Goal: Find specific page/section: Find specific page/section

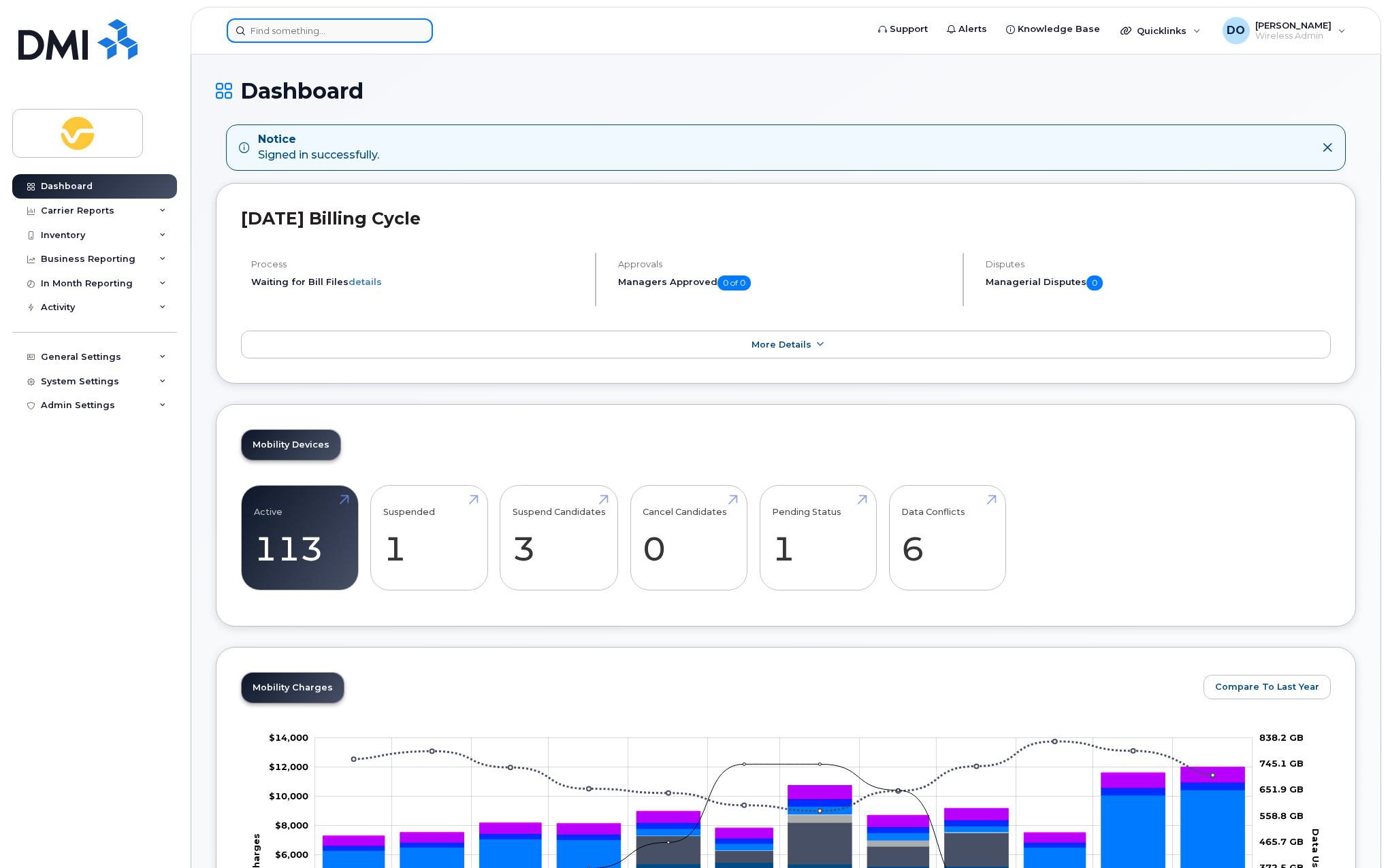
click at [334, 33] on input at bounding box center [329, 31] width 206 height 24
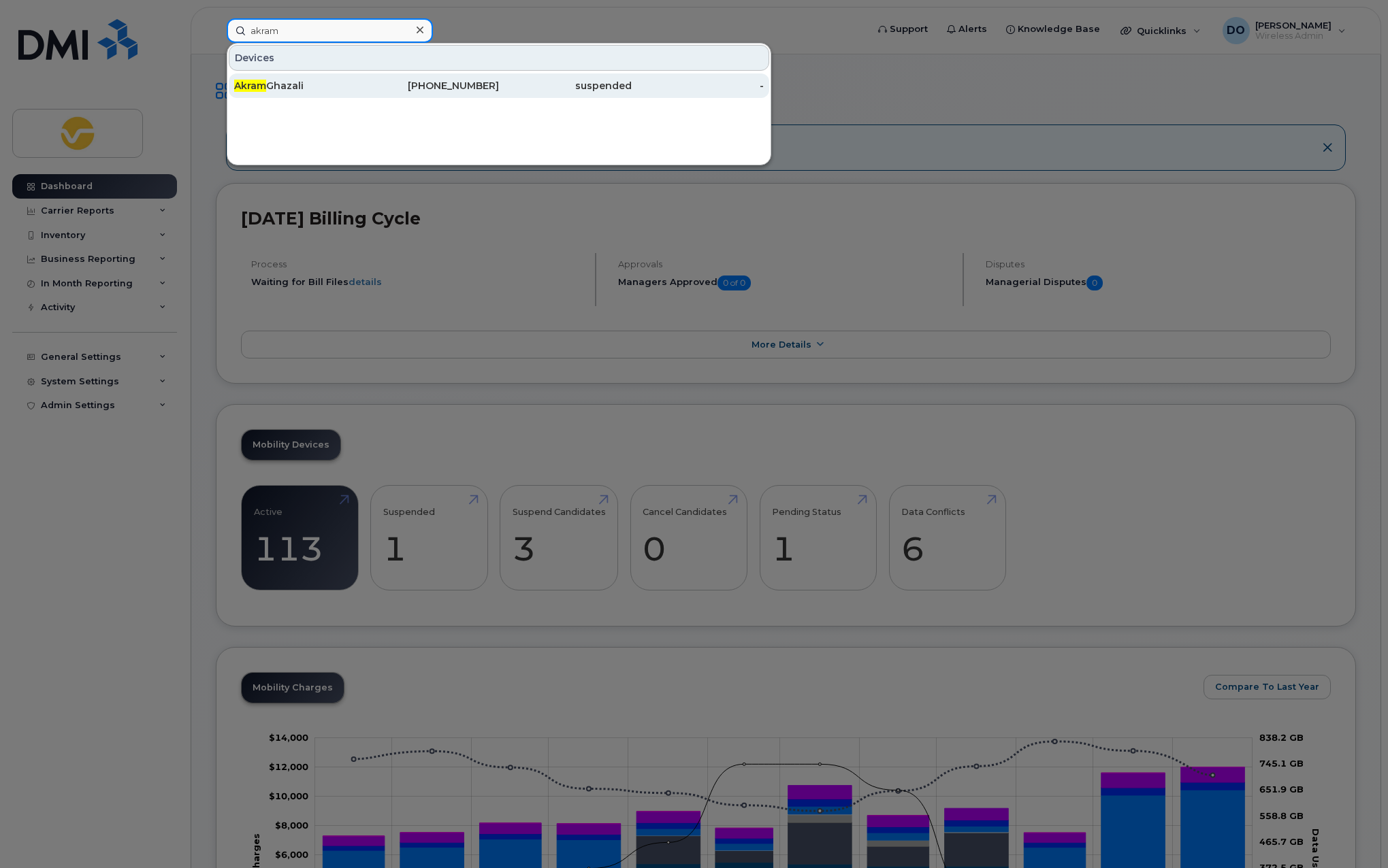
type input "akram"
click at [279, 88] on div "[PERSON_NAME]" at bounding box center [300, 86] width 133 height 14
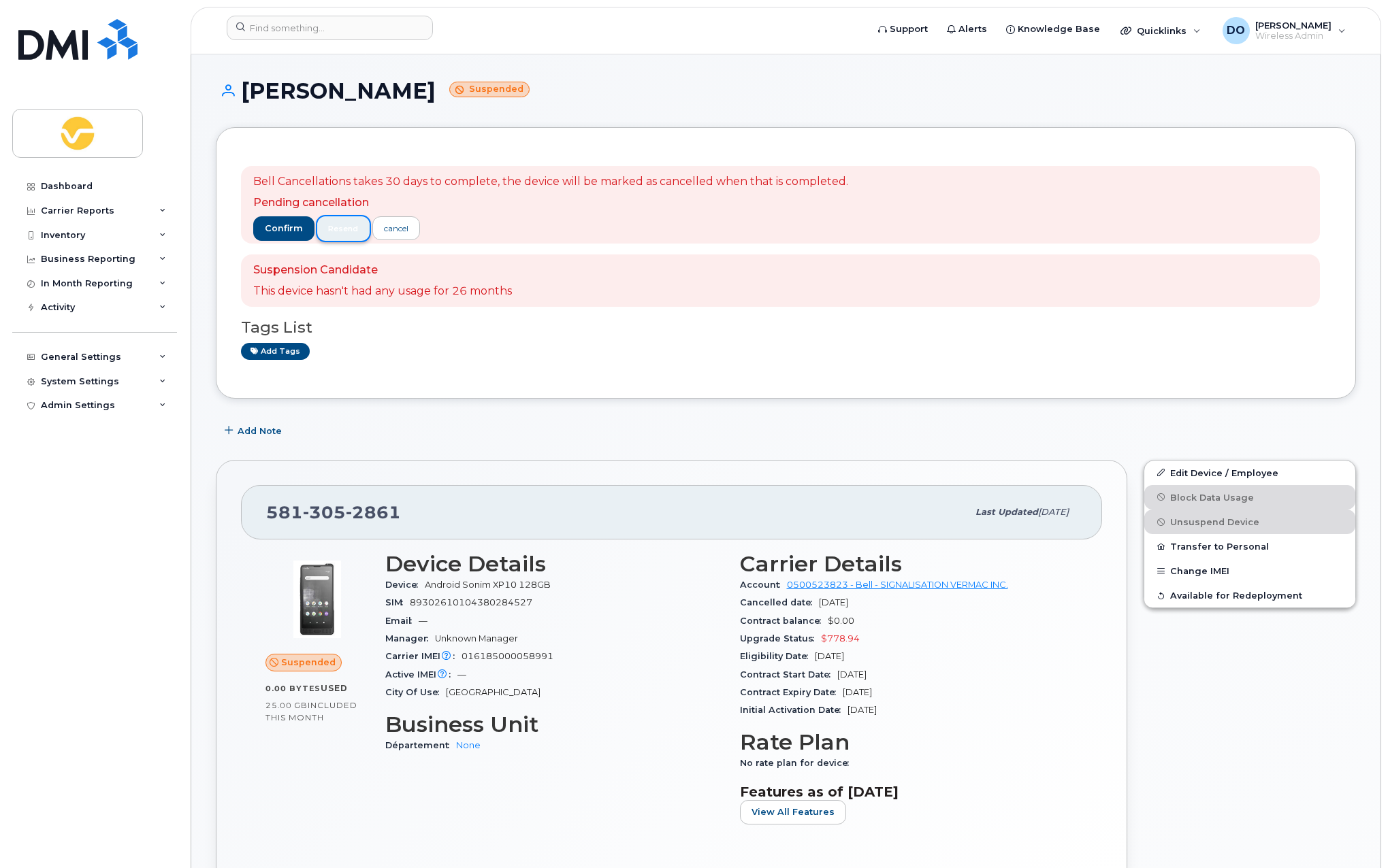
click at [341, 230] on span "resend" at bounding box center [343, 229] width 30 height 10
